Goal: Information Seeking & Learning: Learn about a topic

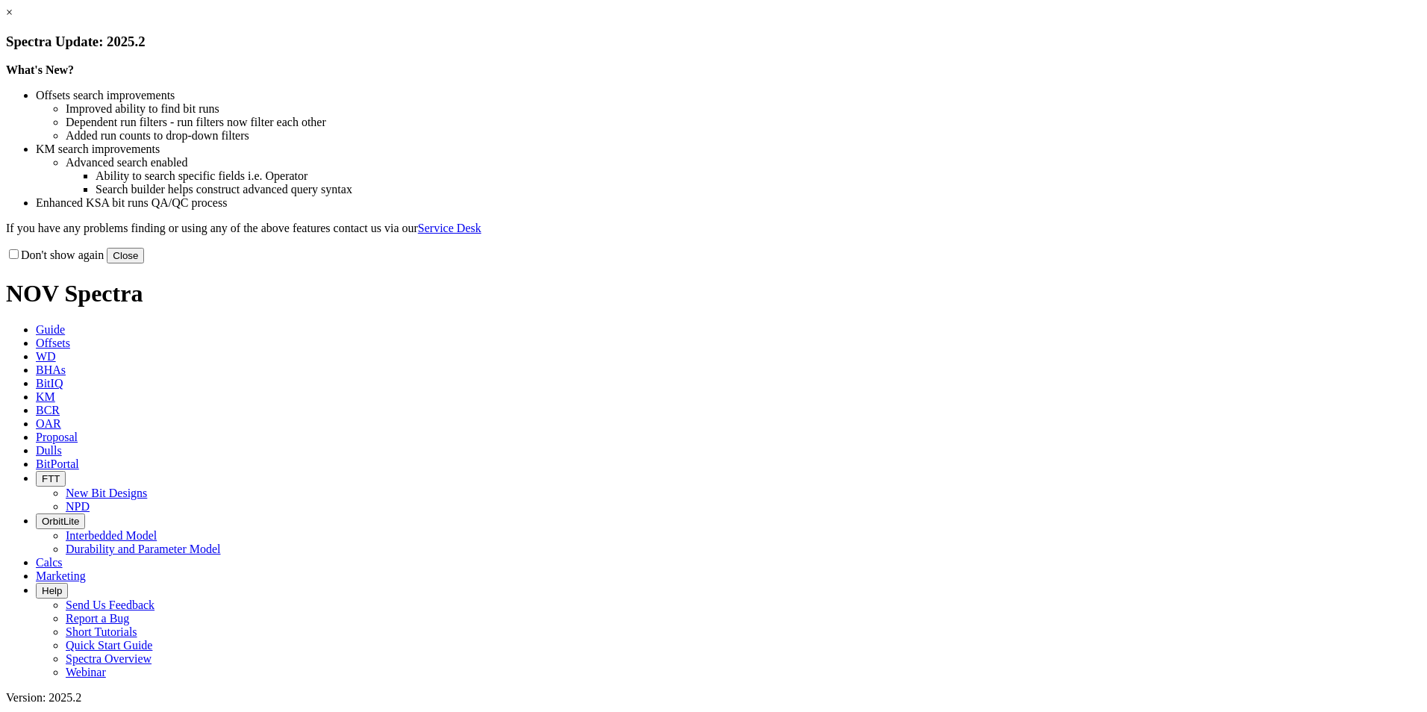
click at [144, 264] on button "Close" at bounding box center [125, 256] width 37 height 16
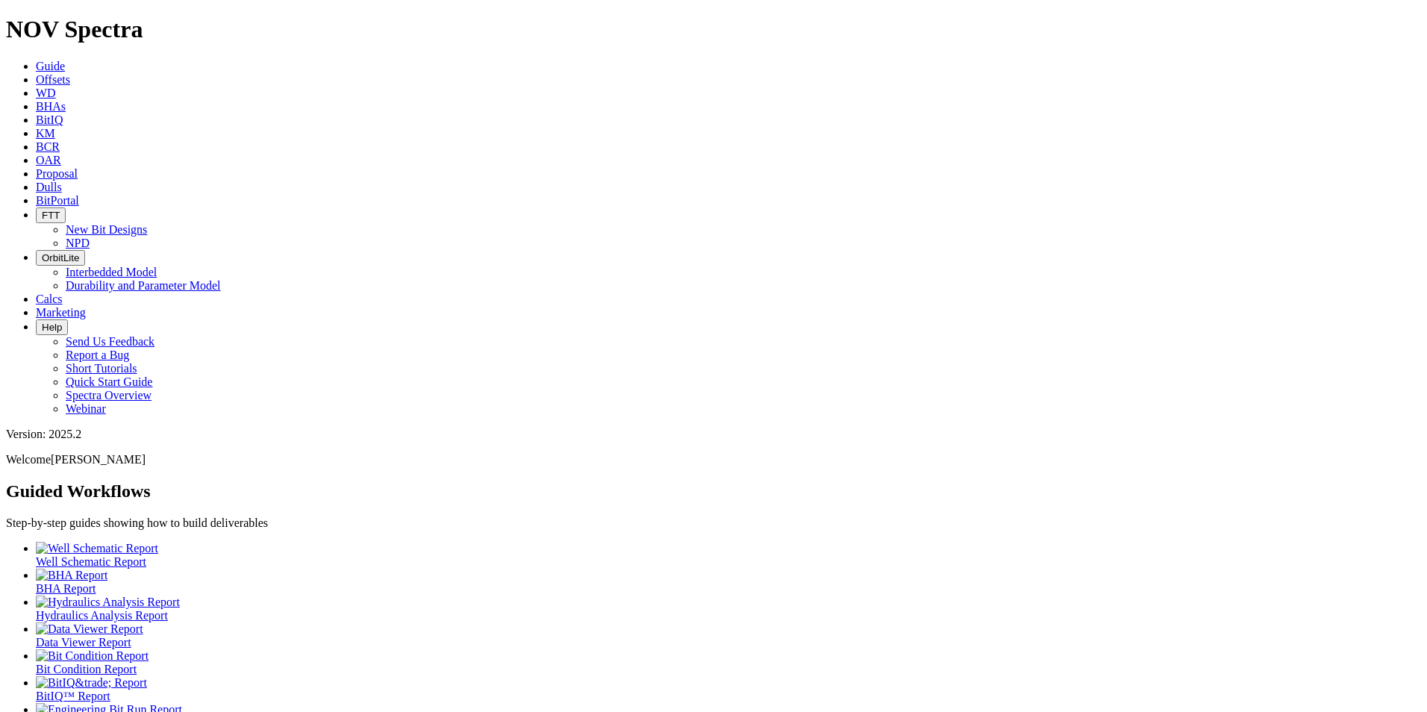
click at [36, 73] on icon at bounding box center [36, 79] width 0 height 13
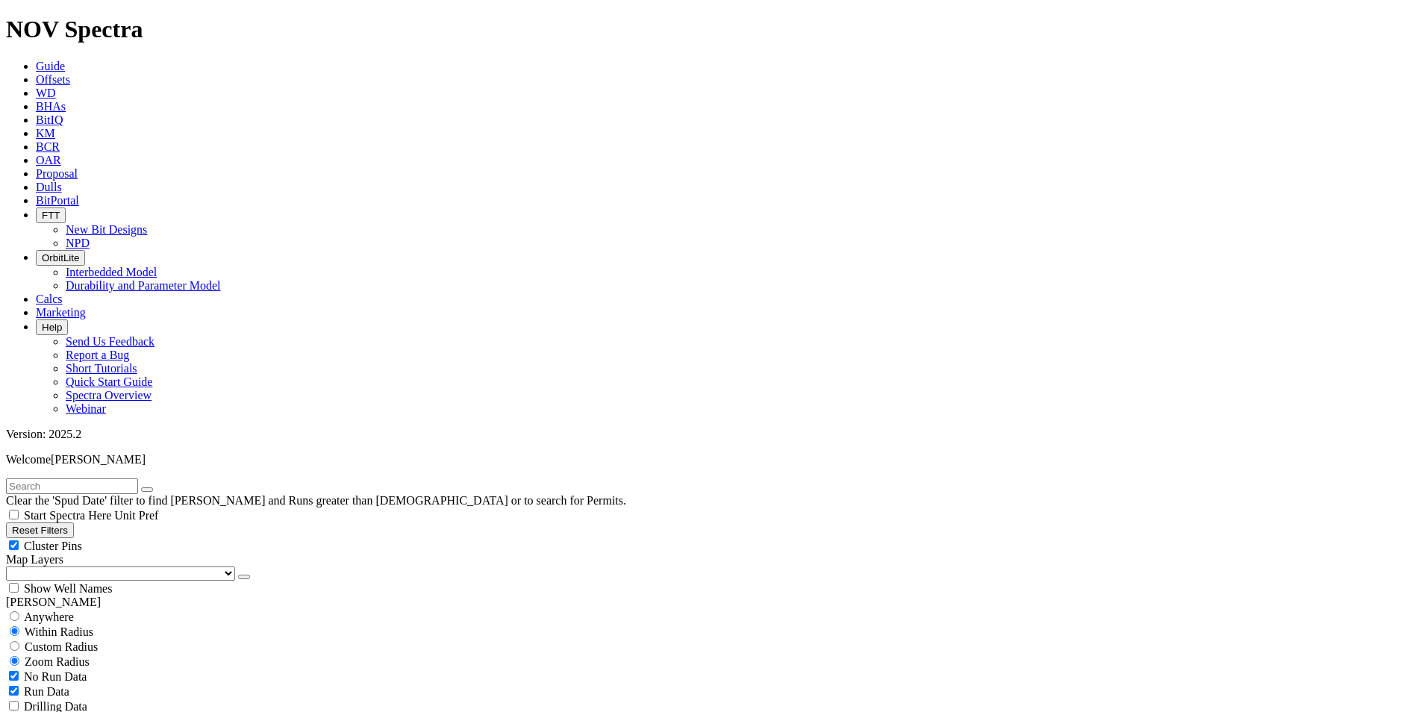
click at [87, 567] on select "US Counties [GEOGRAPHIC_DATA], [GEOGRAPHIC_DATA] [GEOGRAPHIC_DATA], [GEOGRAPHIC…" at bounding box center [120, 574] width 229 height 14
click at [11, 567] on select "US Counties [GEOGRAPHIC_DATA], [GEOGRAPHIC_DATA] [GEOGRAPHIC_DATA], [GEOGRAPHIC…" at bounding box center [120, 574] width 229 height 14
click at [79, 670] on span "No Run Data" at bounding box center [55, 676] width 63 height 13
checkbox input "false"
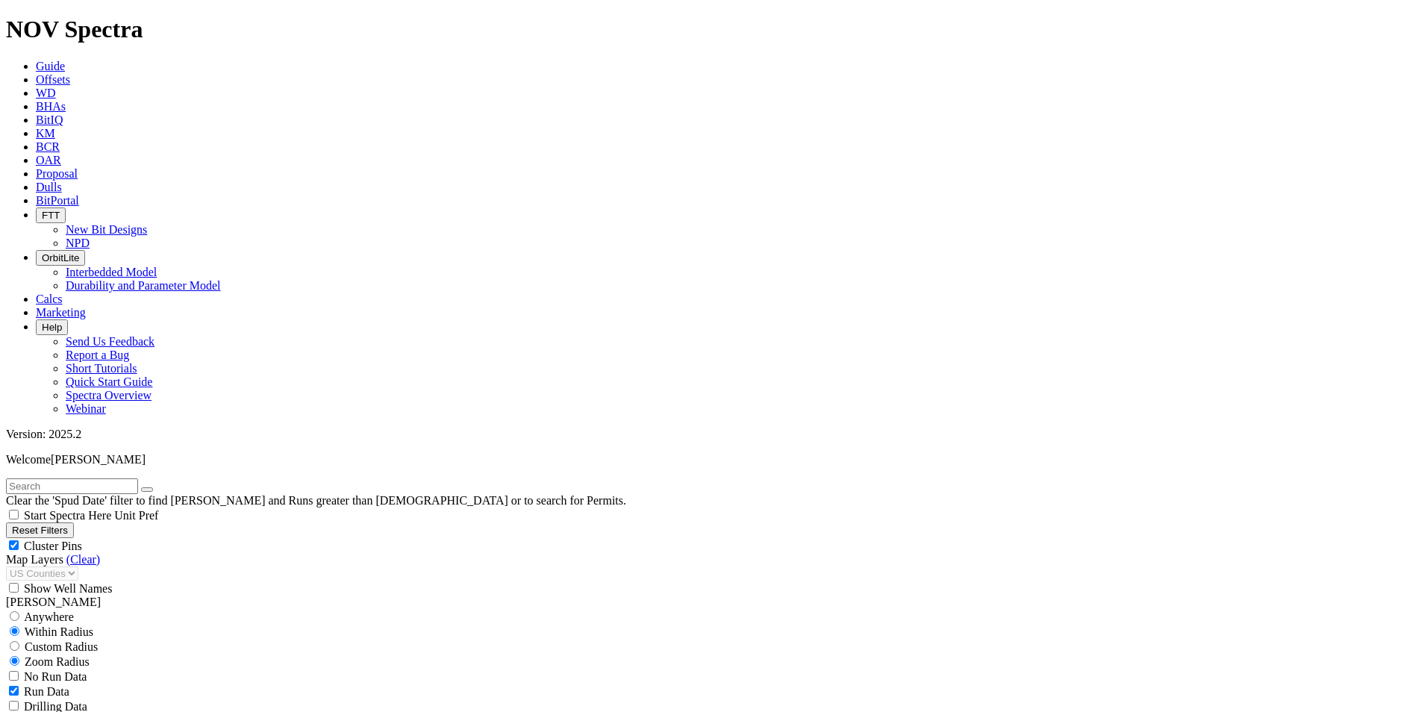
select select
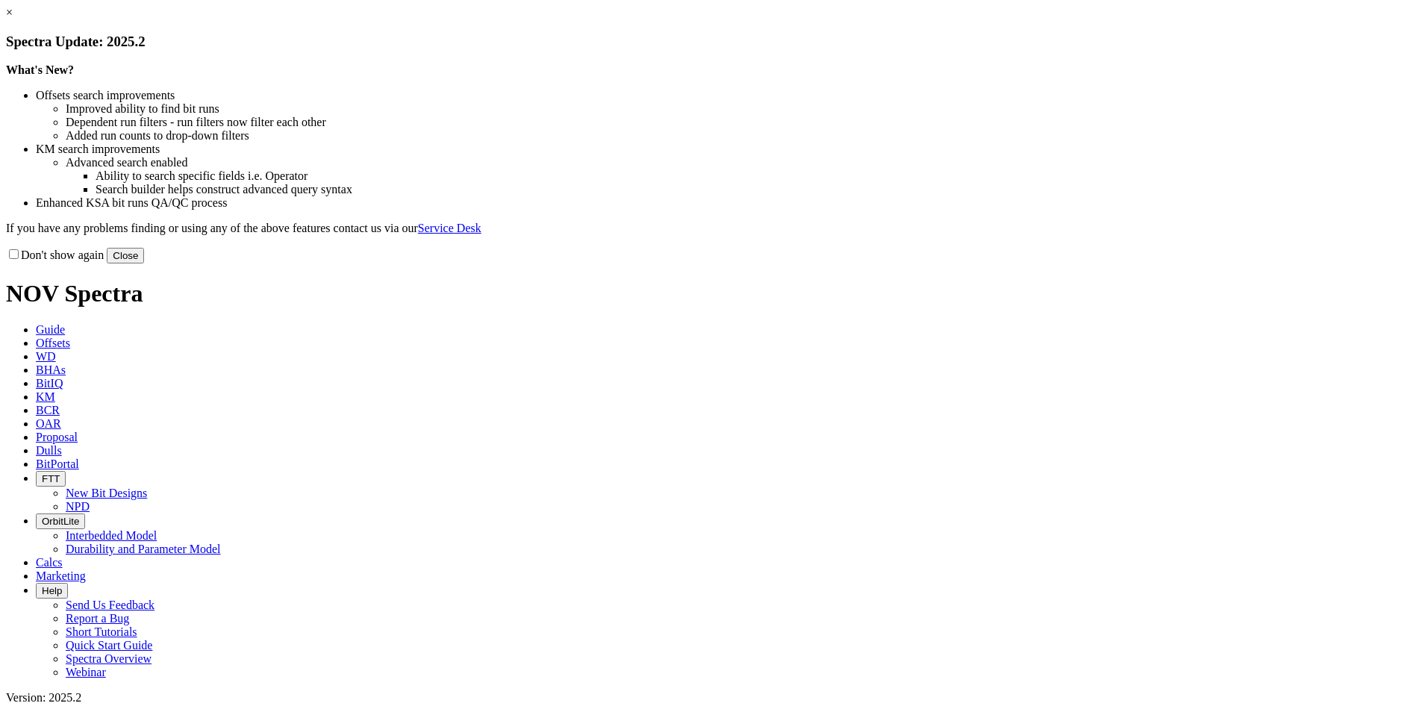
click at [13, 19] on link "×" at bounding box center [9, 12] width 7 height 13
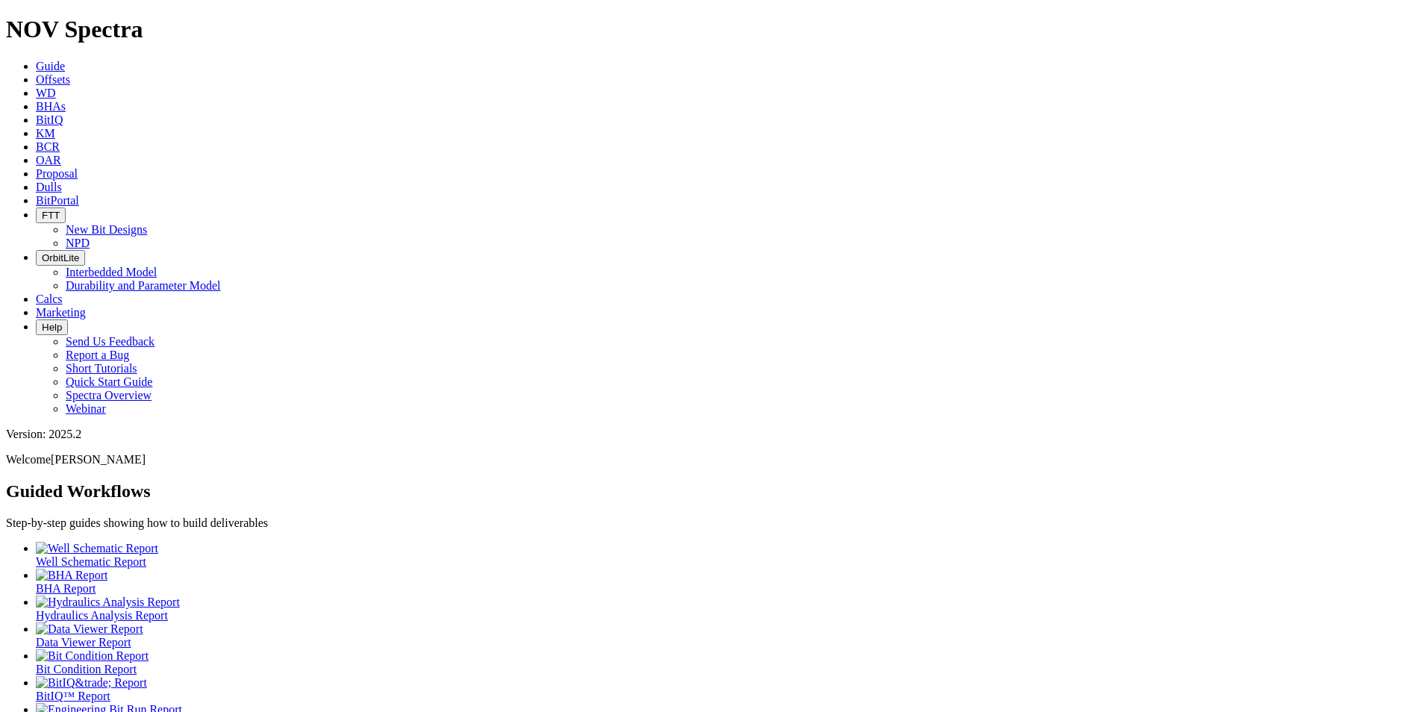
click at [36, 73] on icon at bounding box center [36, 79] width 0 height 13
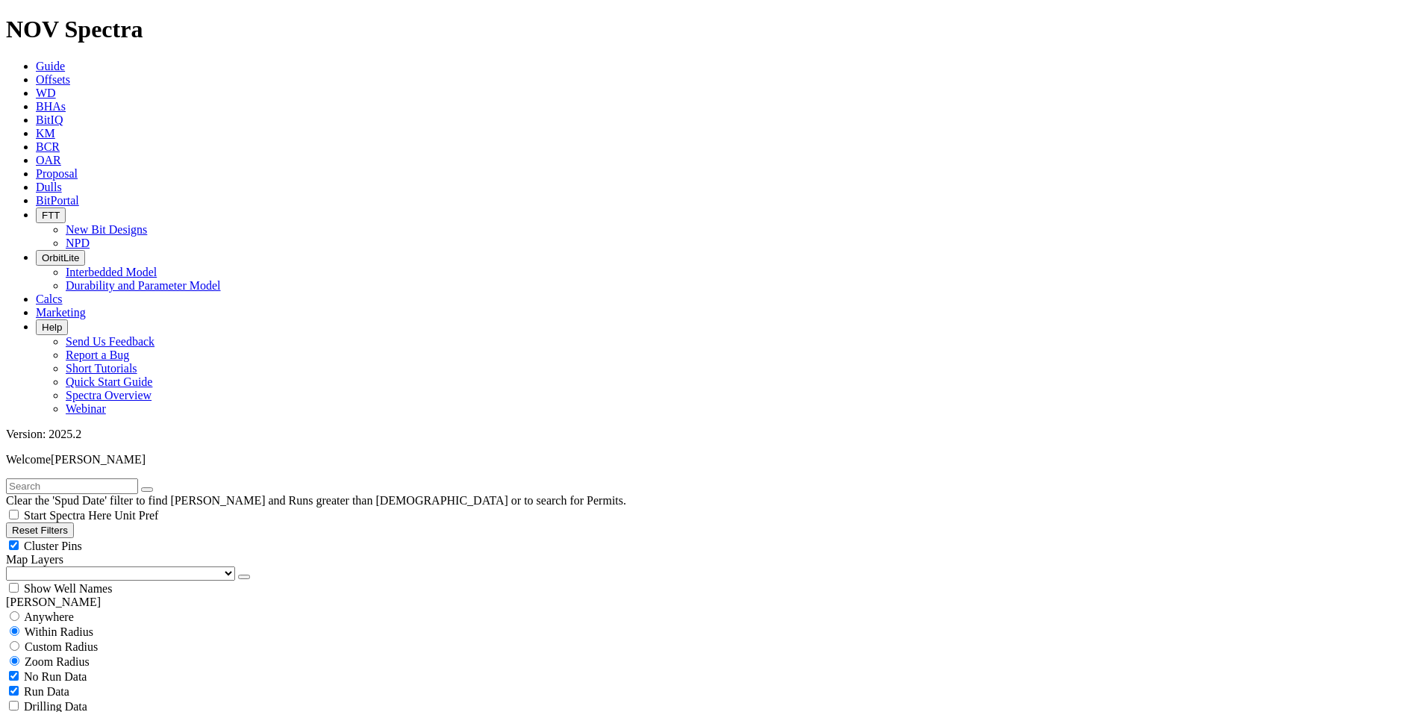
click at [81, 567] on select "US Counties [GEOGRAPHIC_DATA], [GEOGRAPHIC_DATA] [GEOGRAPHIC_DATA], [GEOGRAPHIC…" at bounding box center [120, 574] width 229 height 14
select select "US Counties"
click at [11, 567] on select "US Counties [GEOGRAPHIC_DATA], [GEOGRAPHIC_DATA] [GEOGRAPHIC_DATA], [GEOGRAPHIC…" at bounding box center [120, 574] width 229 height 14
click at [66, 670] on span "No Run Data" at bounding box center [55, 676] width 63 height 13
checkbox input "false"
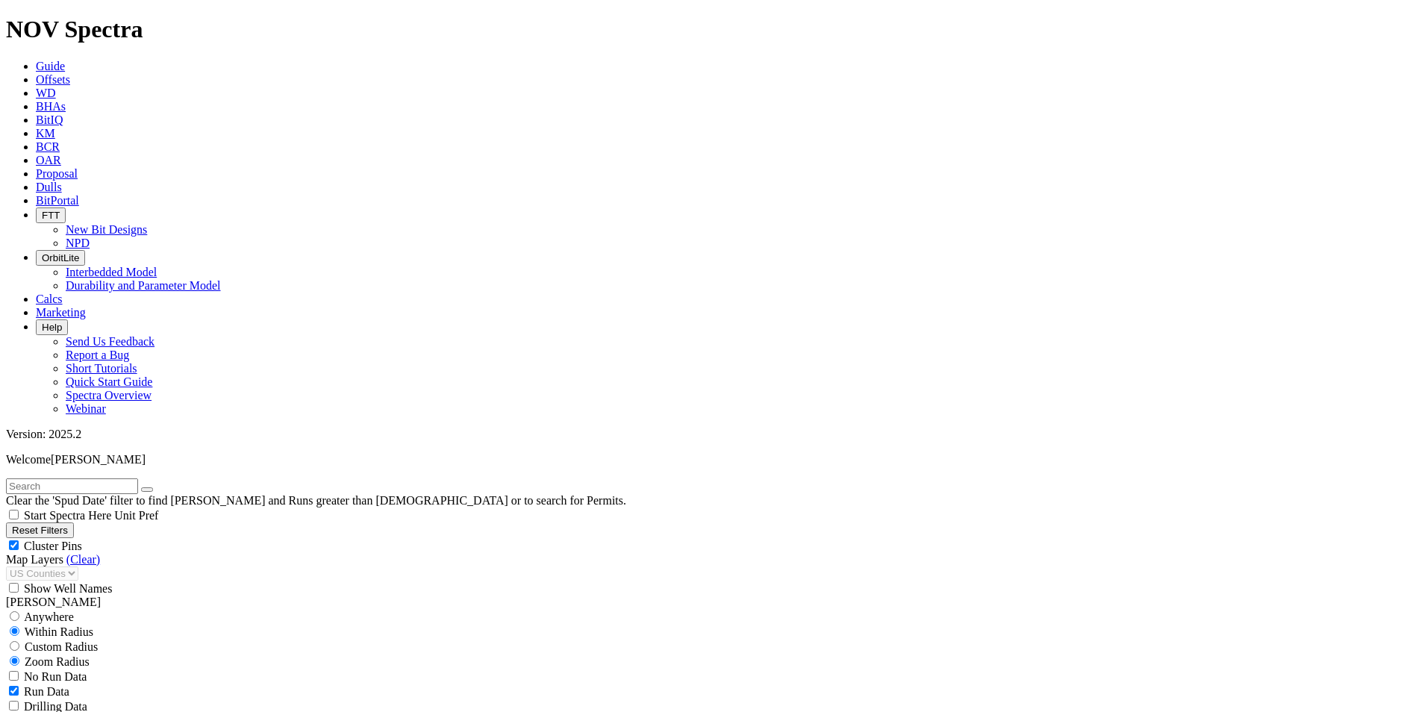
scroll to position [149, 0]
